Goal: Download file/media

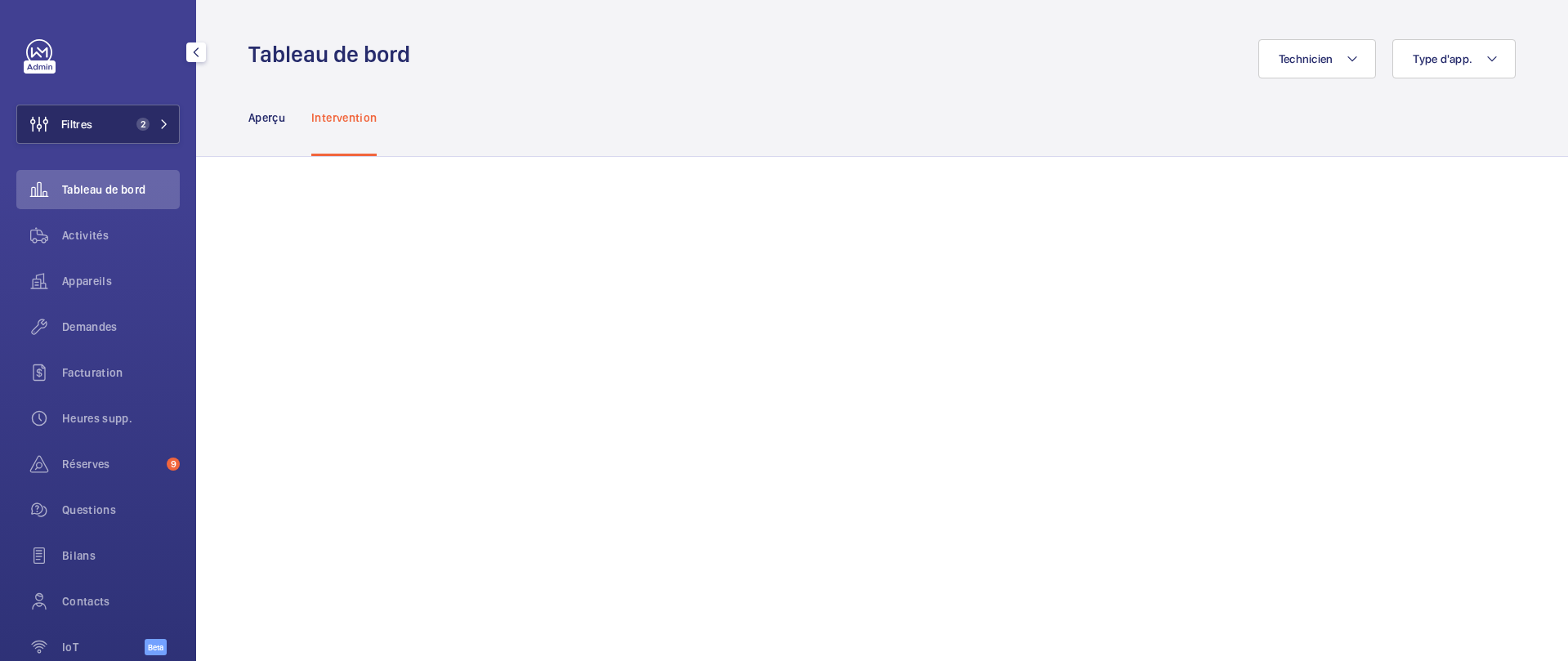
click at [127, 135] on button "Filtres 2" at bounding box center [98, 124] width 163 height 39
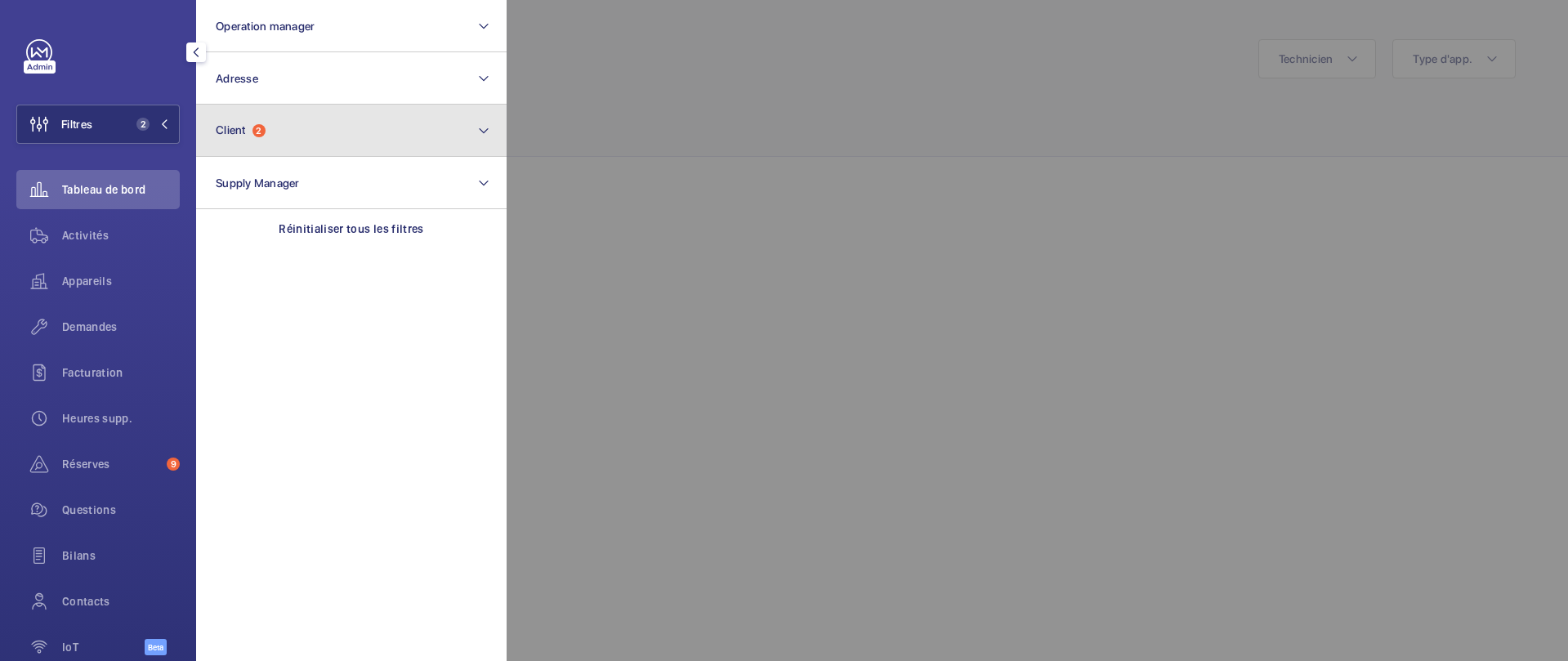
click at [270, 139] on button "Client 2" at bounding box center [352, 130] width 311 height 52
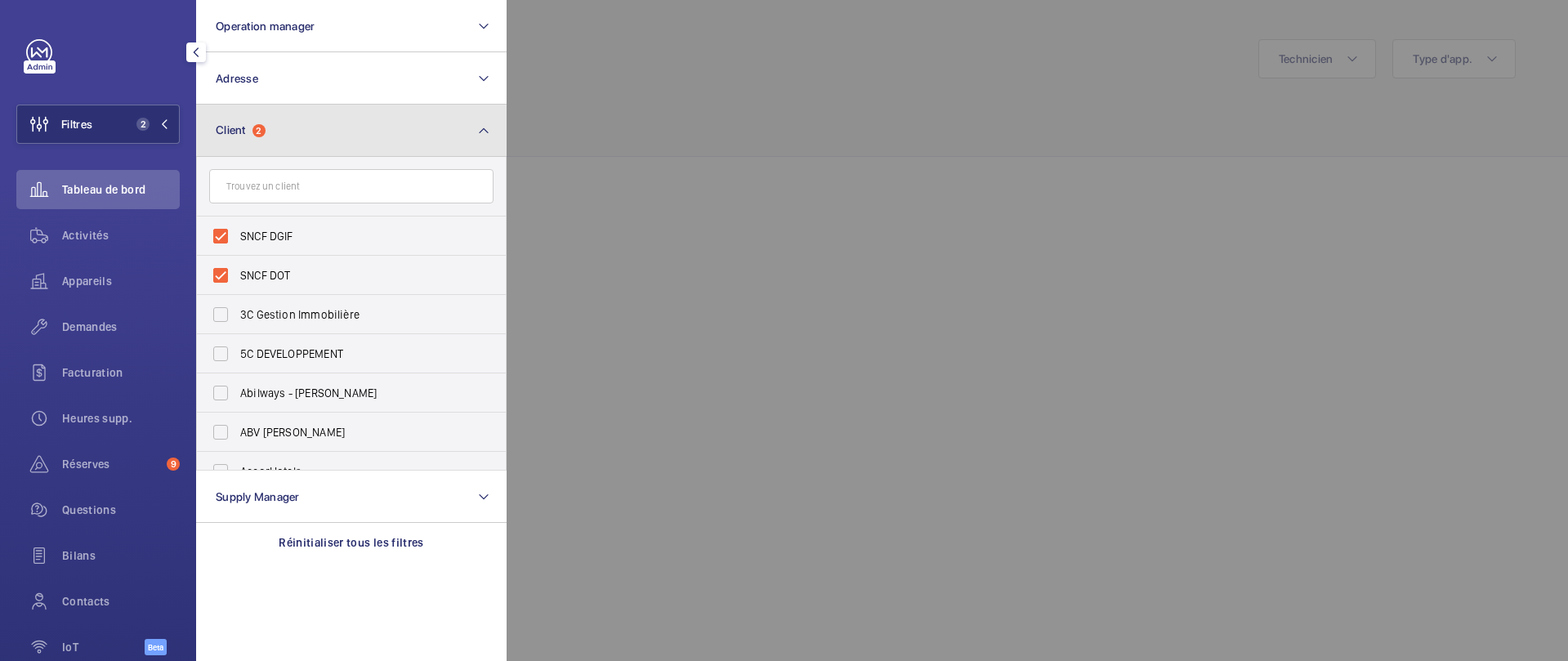
click at [347, 139] on button "Client 2" at bounding box center [352, 130] width 311 height 52
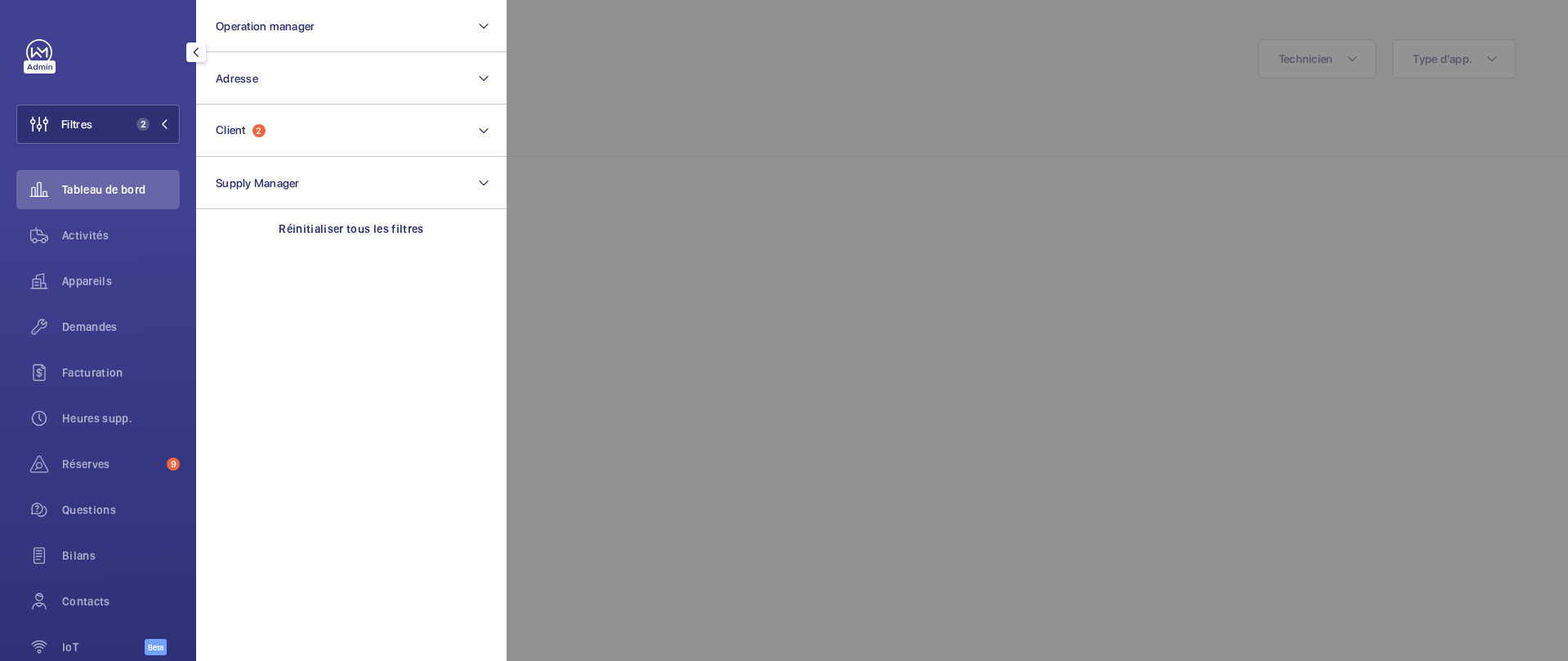
click at [831, 210] on div at bounding box center [1290, 330] width 1568 height 661
